Goal: Information Seeking & Learning: Find specific fact

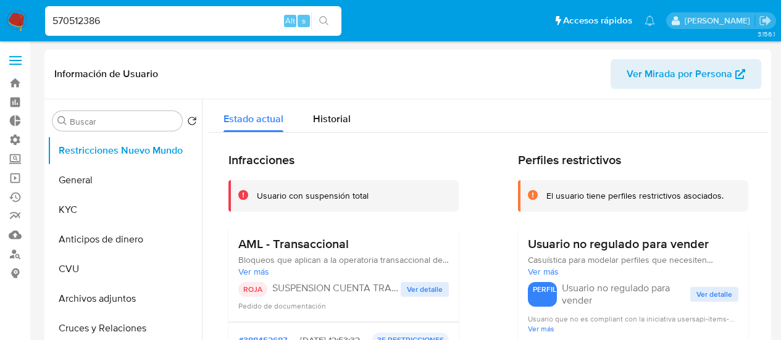
select select "10"
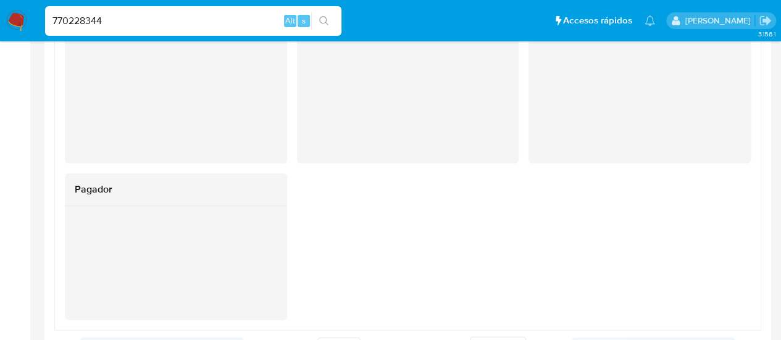
scroll to position [938, 0]
type input "770228344"
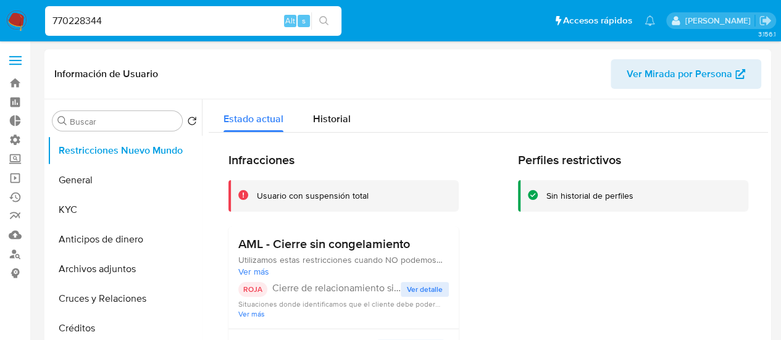
select select "10"
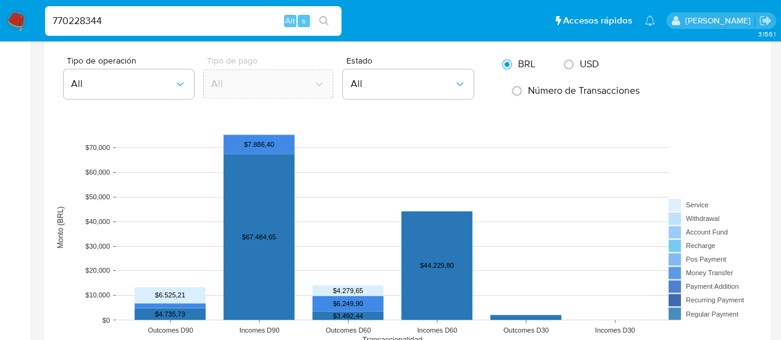
scroll to position [1111, 0]
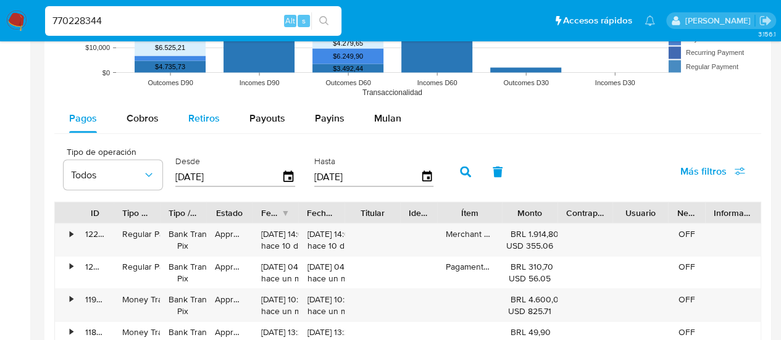
click at [196, 115] on span "Retiros" at bounding box center [203, 117] width 31 height 14
select select "10"
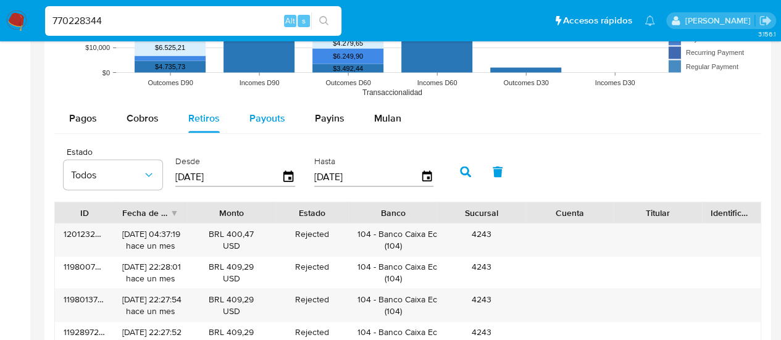
click at [249, 115] on span "Payouts" at bounding box center [267, 117] width 36 height 14
select select "10"
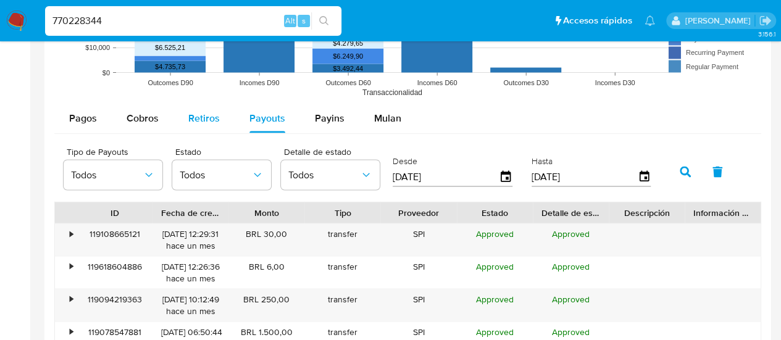
click at [207, 123] on div "Retiros" at bounding box center [203, 118] width 31 height 30
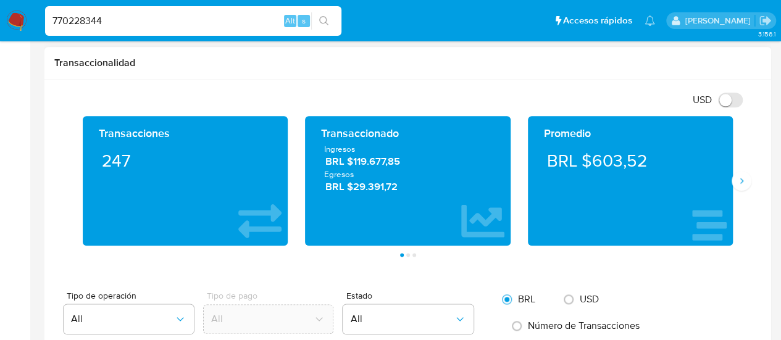
scroll to position [617, 0]
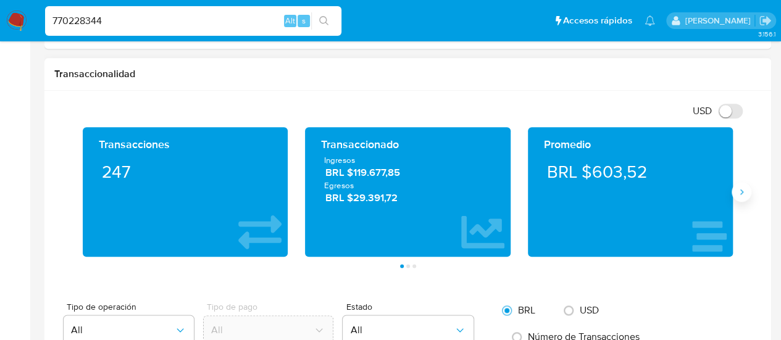
click at [742, 191] on icon "Siguiente" at bounding box center [741, 192] width 10 height 10
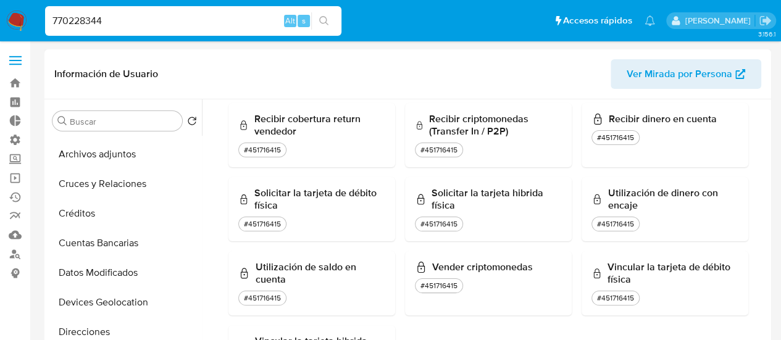
scroll to position [0, 0]
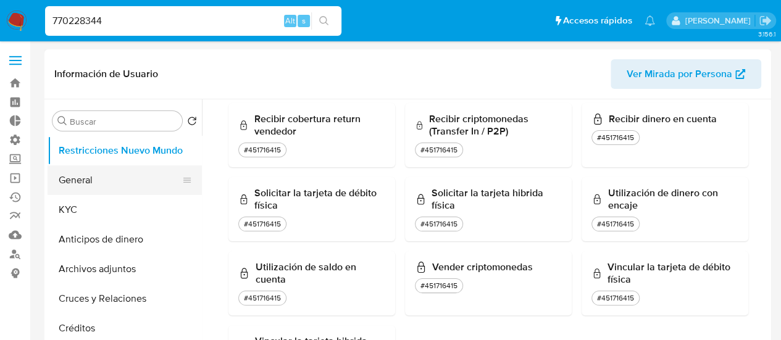
click at [77, 168] on button "General" at bounding box center [120, 180] width 144 height 30
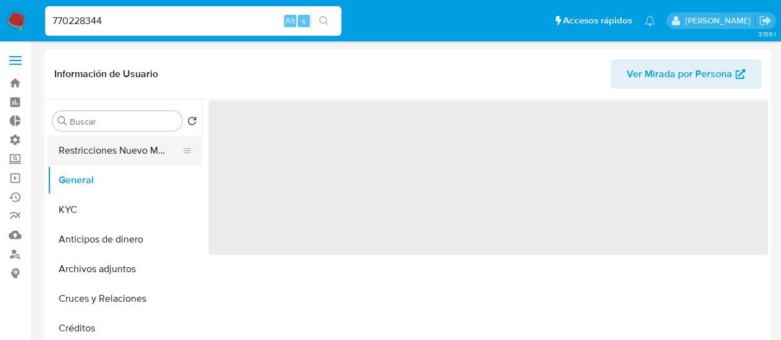
click at [75, 158] on button "Restricciones Nuevo Mundo" at bounding box center [120, 151] width 144 height 30
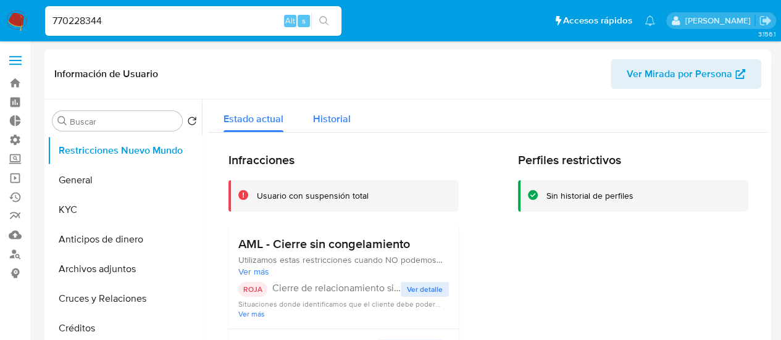
click at [314, 121] on span "Historial" at bounding box center [332, 119] width 38 height 14
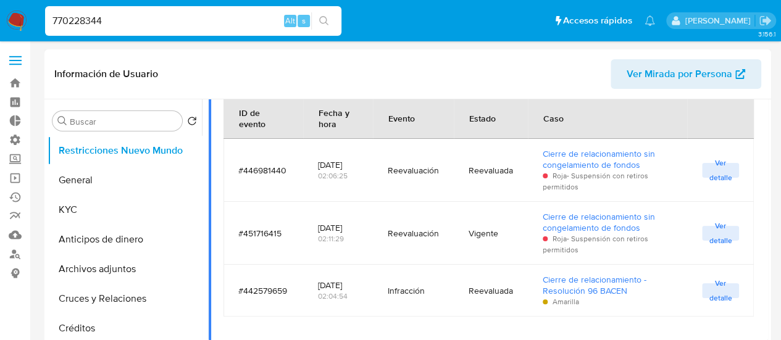
scroll to position [185, 0]
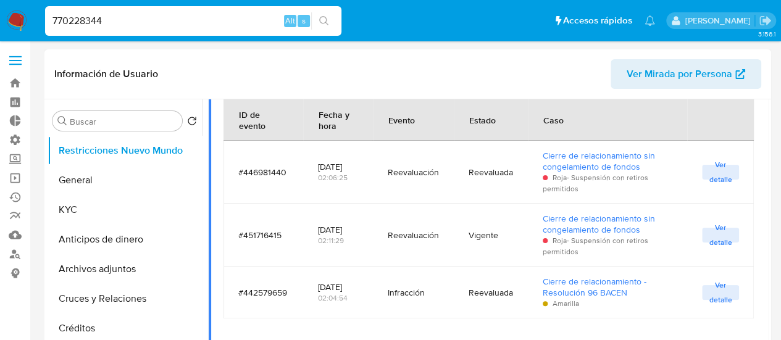
drag, startPoint x: 315, startPoint y: 232, endPoint x: 331, endPoint y: 240, distance: 18.5
click at [331, 240] on td "2025-08-22 02:11:29" at bounding box center [338, 235] width 70 height 63
click at [375, 261] on td "Reevaluación" at bounding box center [413, 235] width 81 height 63
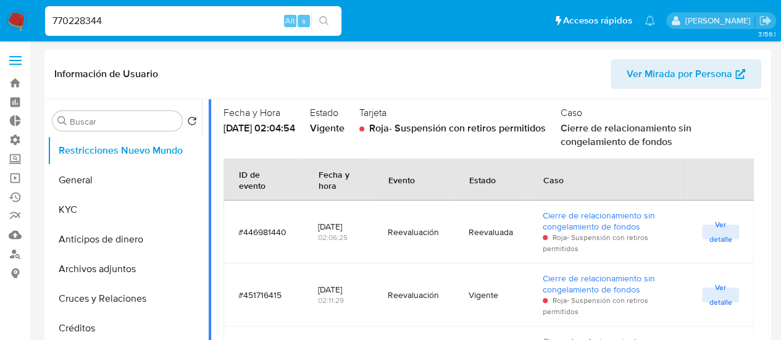
scroll to position [0, 0]
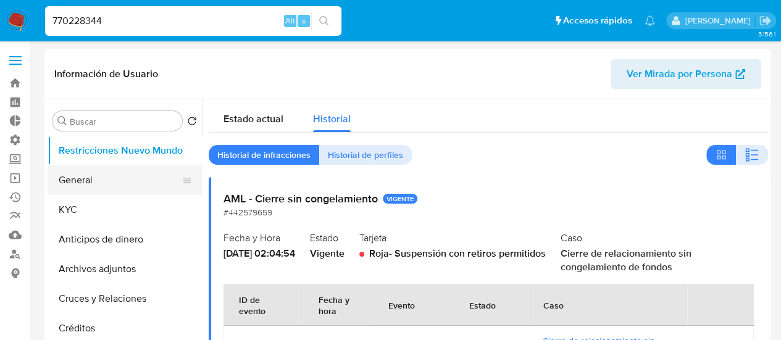
click at [121, 181] on button "General" at bounding box center [120, 180] width 144 height 30
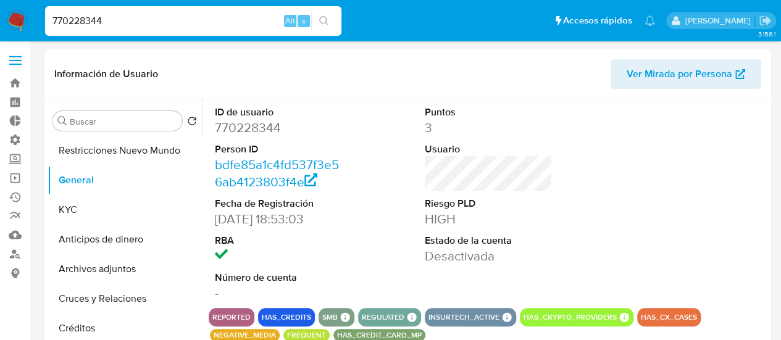
click at [80, 23] on input "770228344" at bounding box center [193, 21] width 296 height 16
paste input "99171171"
type input "99171171"
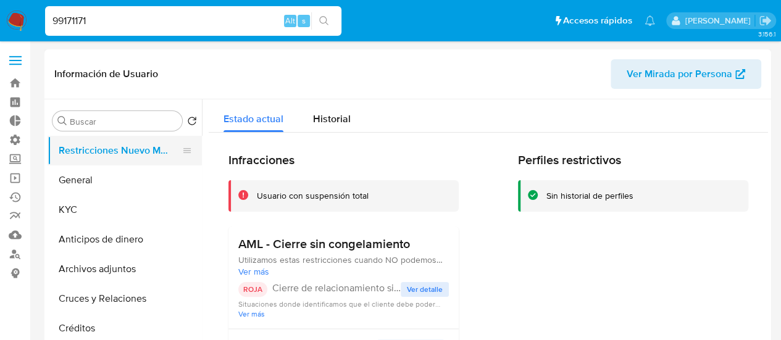
select select "10"
click at [327, 117] on span "Historial" at bounding box center [332, 119] width 38 height 14
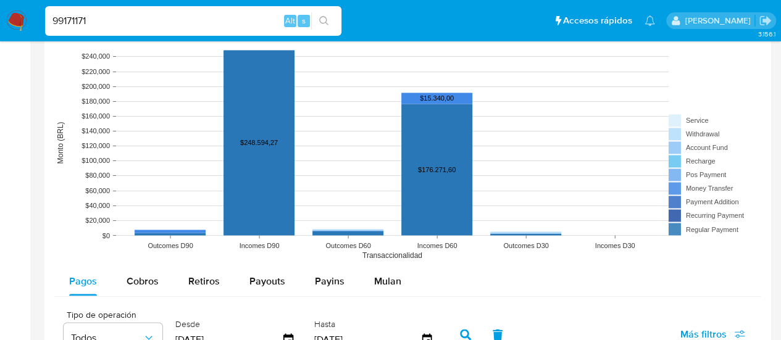
scroll to position [1049, 0]
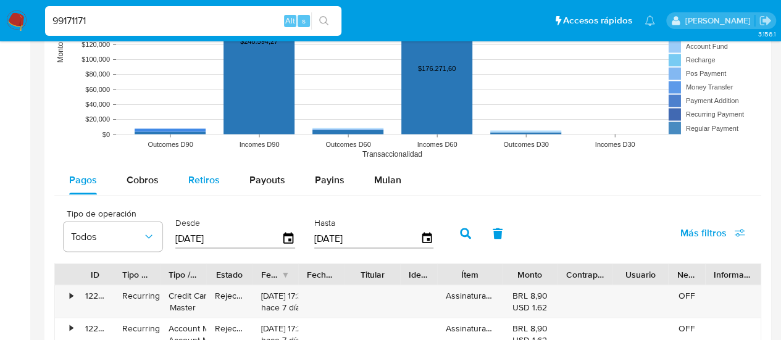
click at [210, 180] on span "Retiros" at bounding box center [203, 179] width 31 height 14
select select "10"
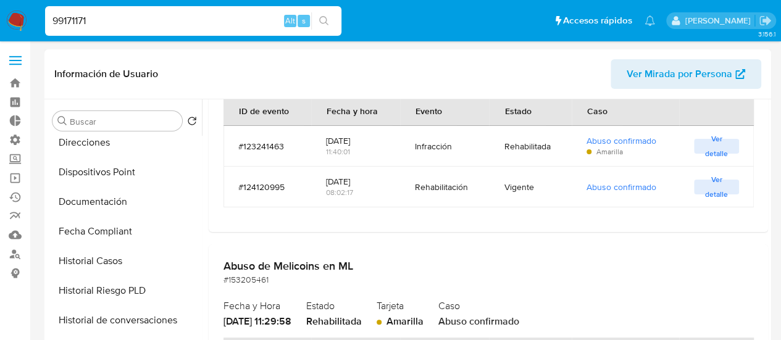
scroll to position [0, 0]
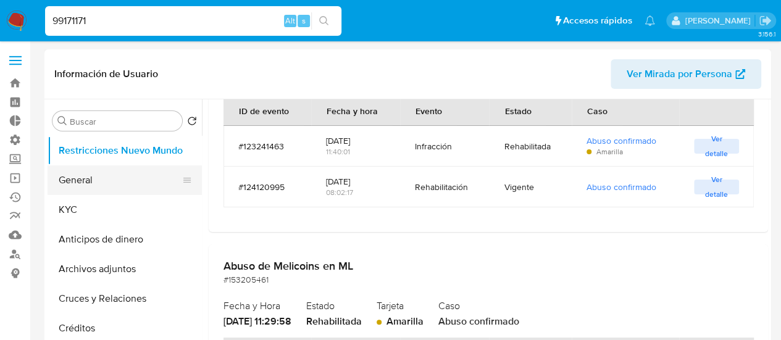
click at [89, 178] on button "General" at bounding box center [120, 180] width 144 height 30
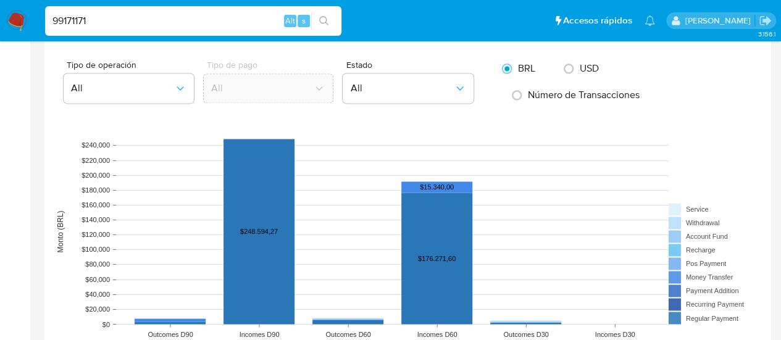
scroll to position [1173, 0]
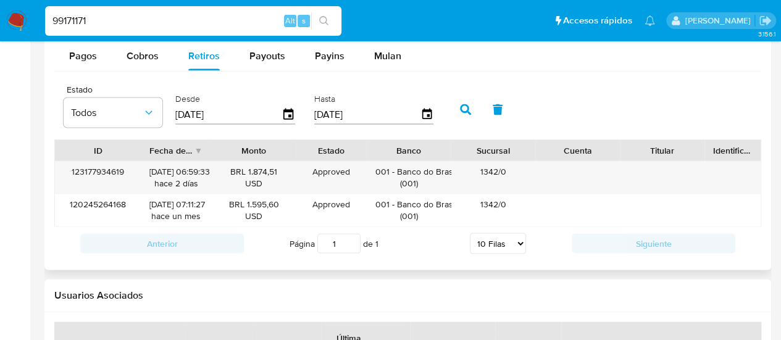
drag, startPoint x: 120, startPoint y: 150, endPoint x: 146, endPoint y: 144, distance: 27.1
click at [146, 144] on div at bounding box center [141, 150] width 22 height 21
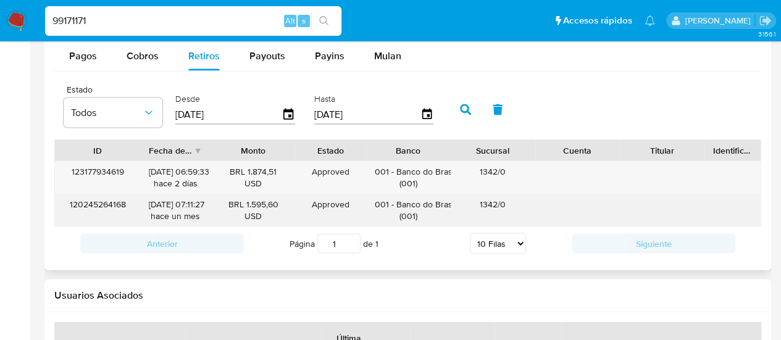
click at [97, 204] on div "120245264168" at bounding box center [97, 210] width 85 height 32
drag, startPoint x: 148, startPoint y: 199, endPoint x: 190, endPoint y: 198, distance: 42.6
click at [190, 198] on div "29/07/2025 07:11:27 hace un mes" at bounding box center [175, 210] width 70 height 32
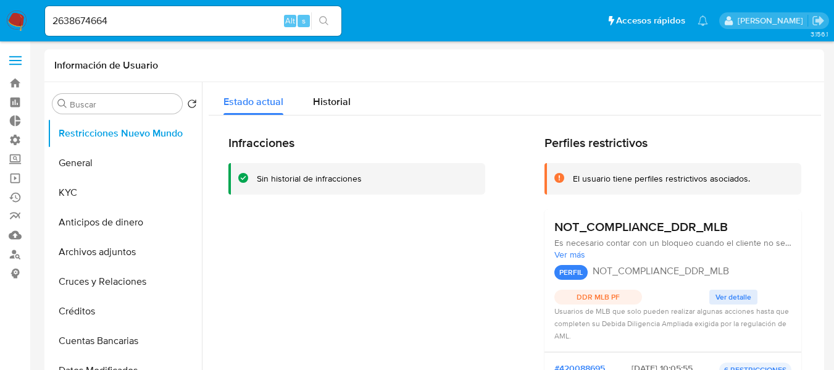
select select "10"
click at [82, 17] on input "2638674664" at bounding box center [193, 21] width 296 height 16
type input "fravega"
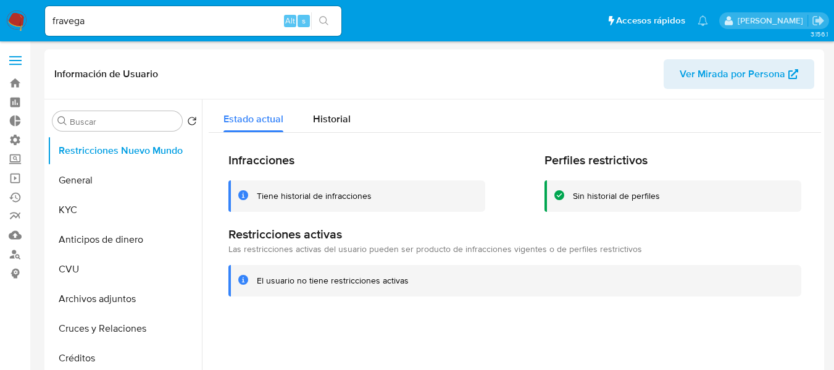
select select "10"
click at [115, 206] on button "KYC" at bounding box center [120, 210] width 144 height 30
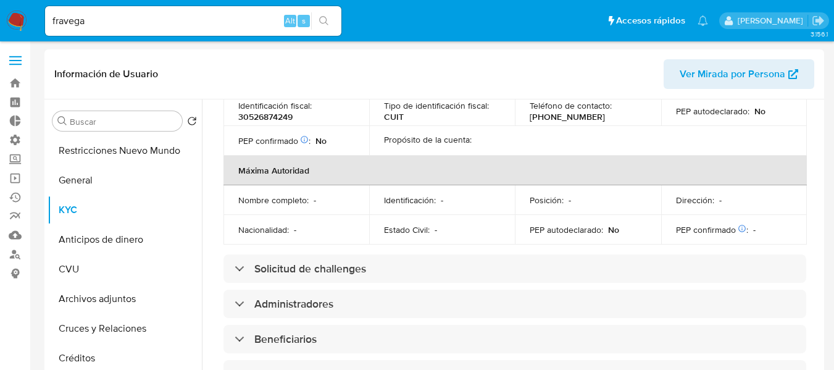
scroll to position [617, 0]
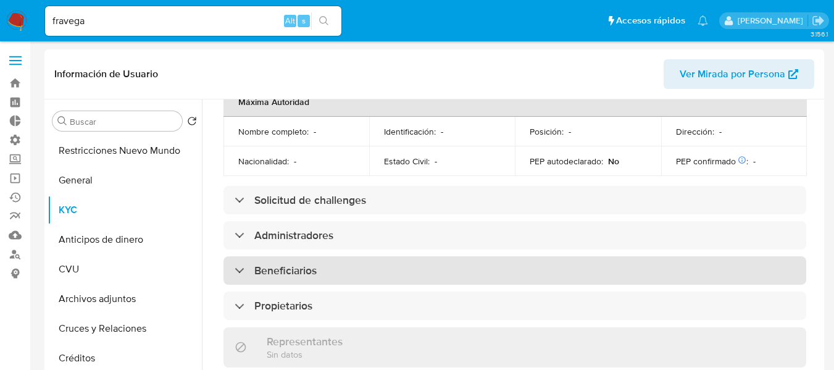
click at [235, 264] on div "Beneficiarios" at bounding box center [276, 271] width 82 height 14
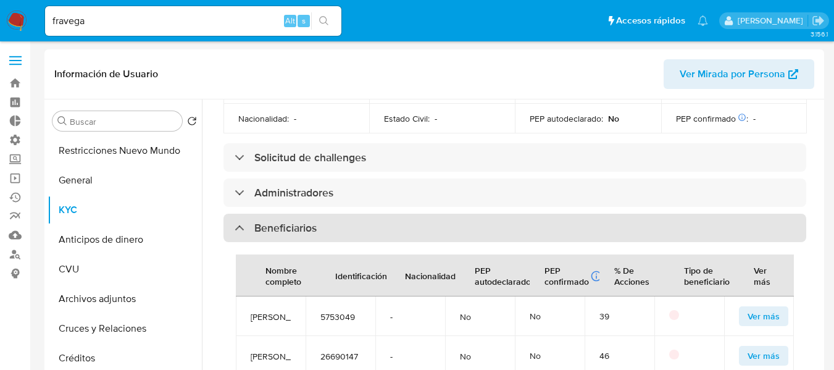
scroll to position [679, 0]
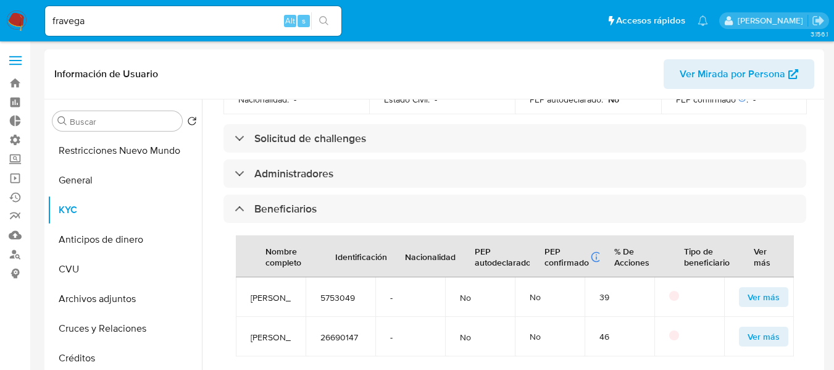
click at [757, 288] on span "Ver más" at bounding box center [763, 296] width 32 height 17
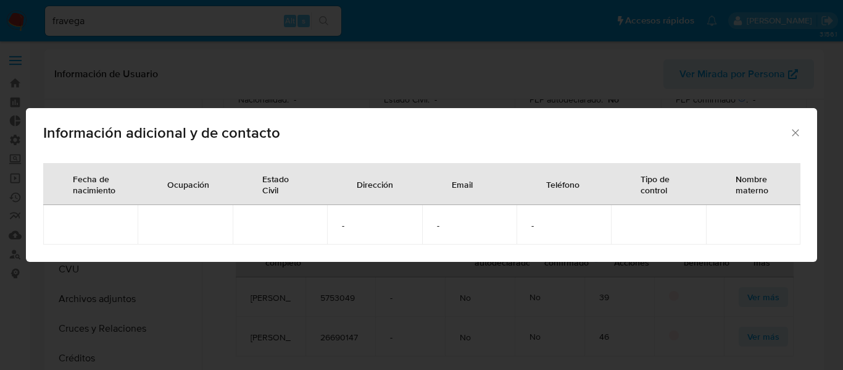
click at [784, 136] on span "Información adicional y de contacto" at bounding box center [416, 132] width 746 height 15
click at [791, 135] on icon "Cerrar" at bounding box center [795, 133] width 12 height 12
